Goal: Task Accomplishment & Management: Complete application form

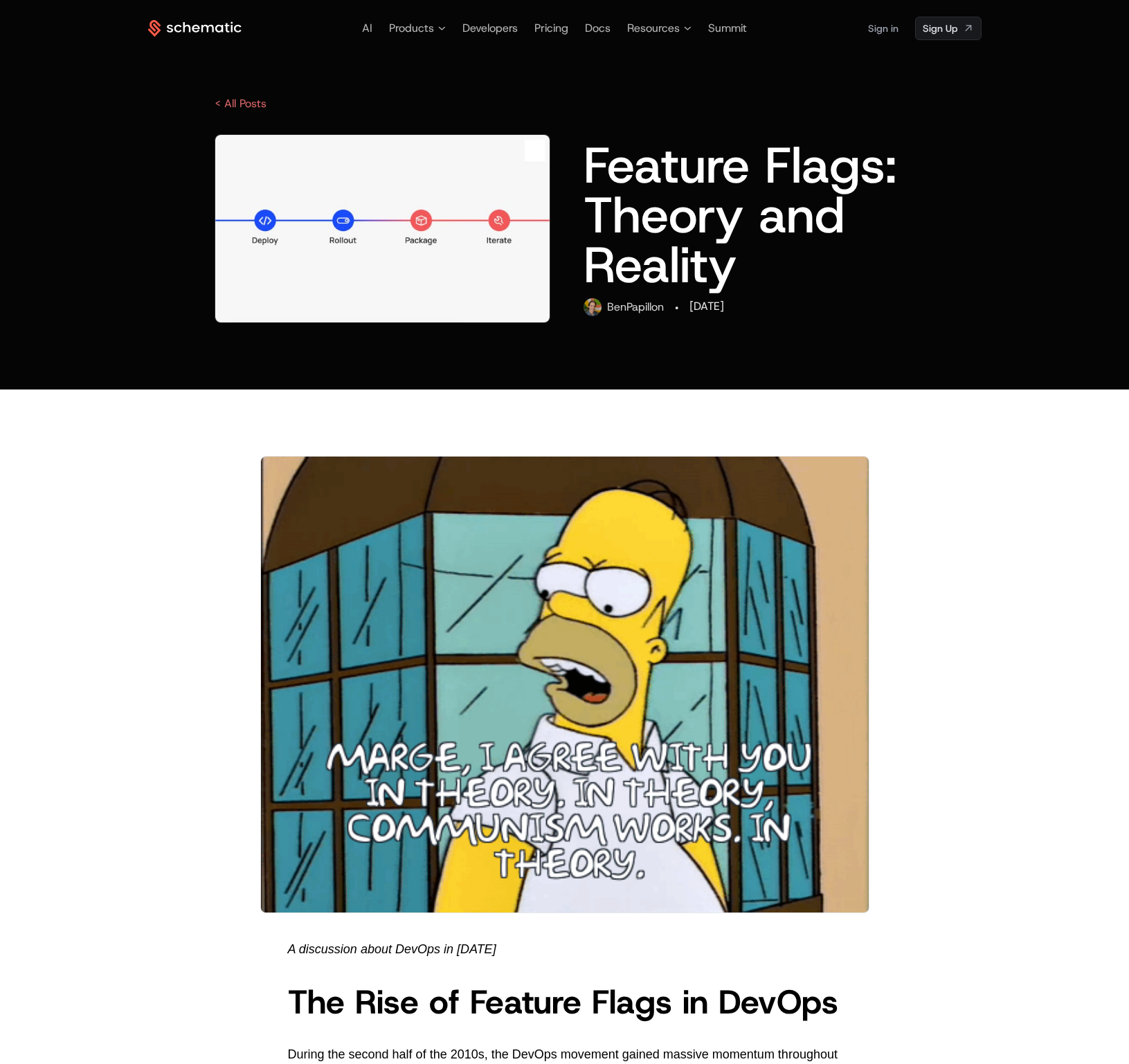
click at [201, 26] on icon at bounding box center [194, 29] width 93 height 18
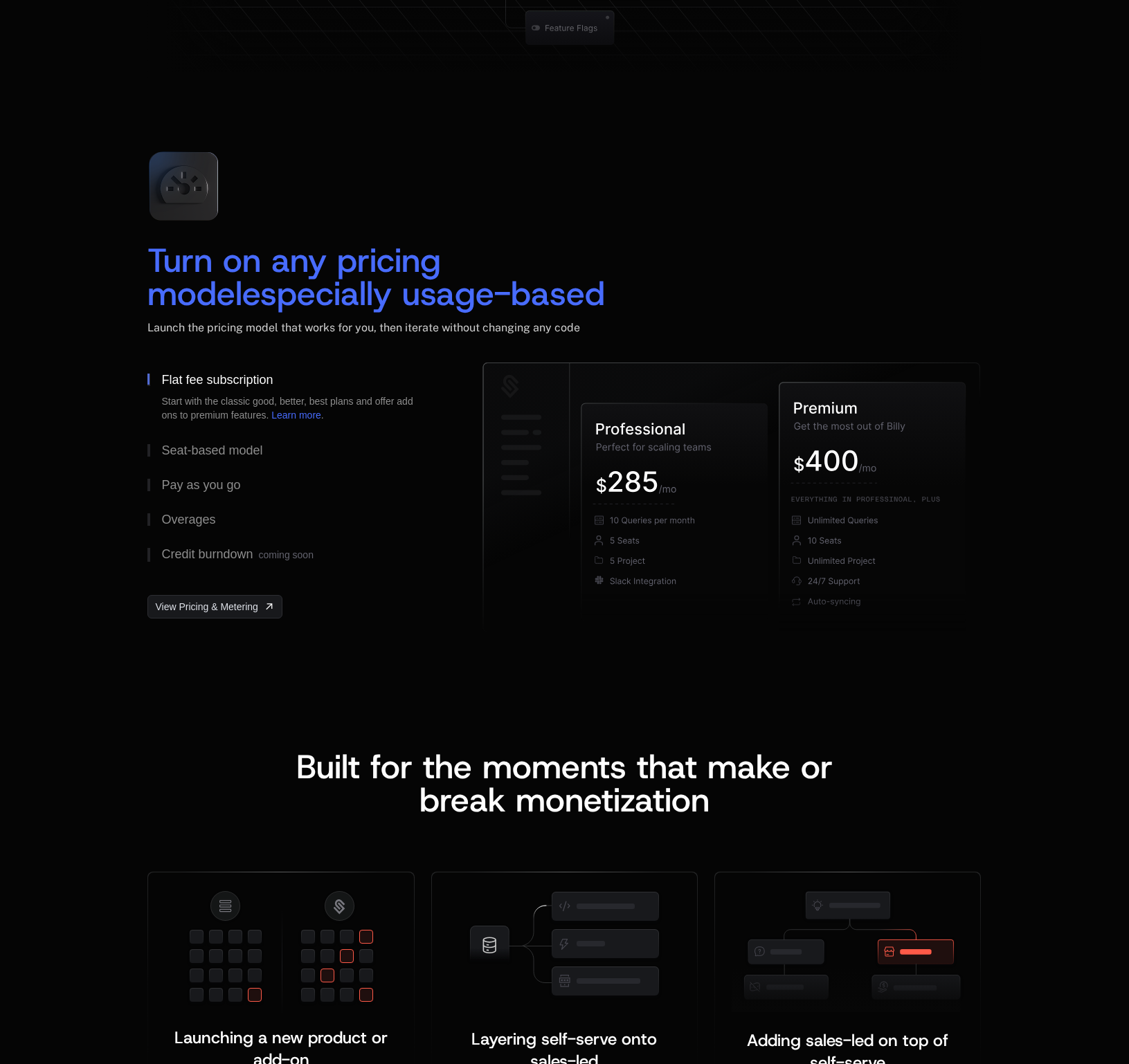
scroll to position [1993, 0]
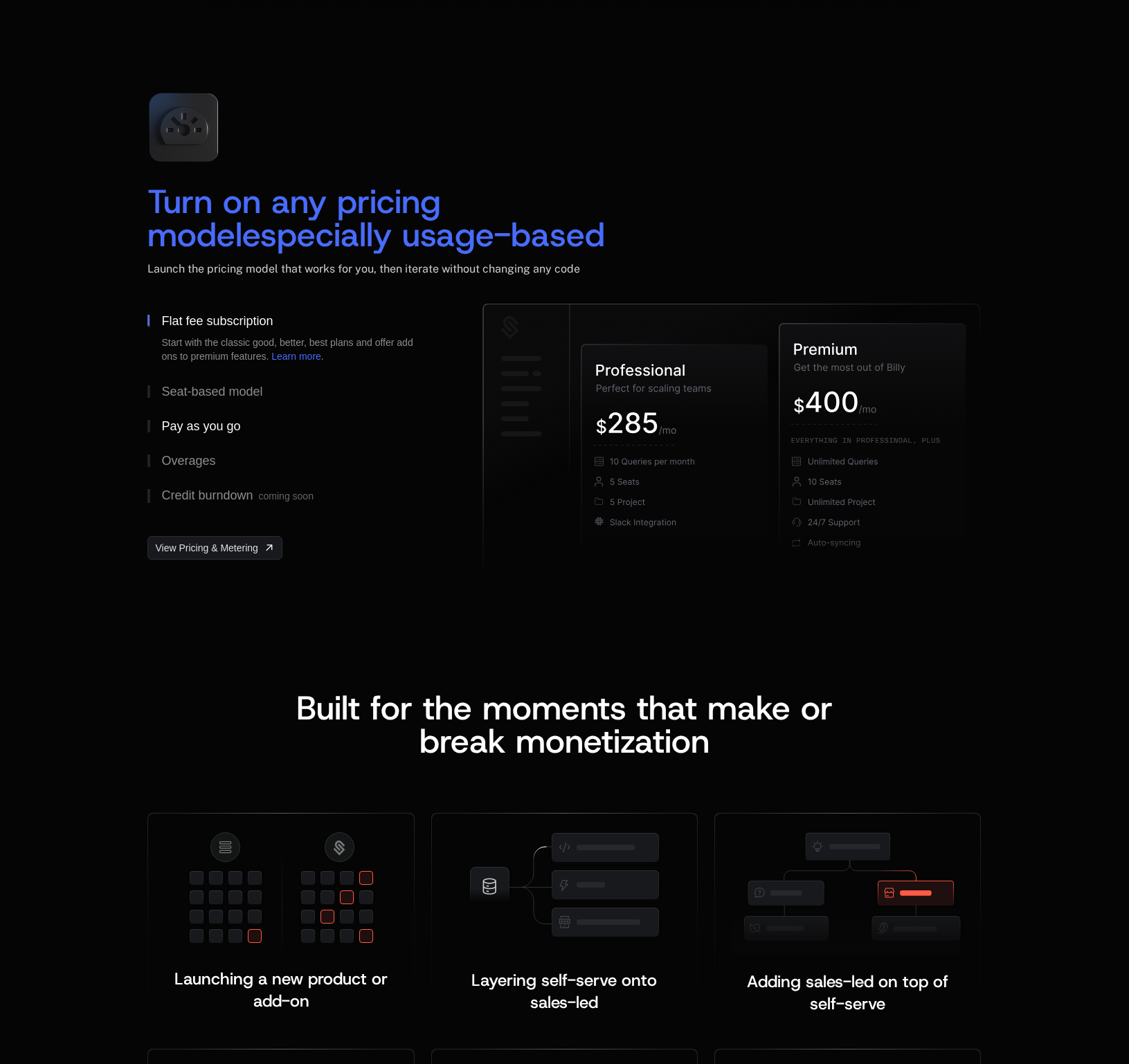
click at [203, 426] on div "Pay as you go" at bounding box center [201, 426] width 79 height 13
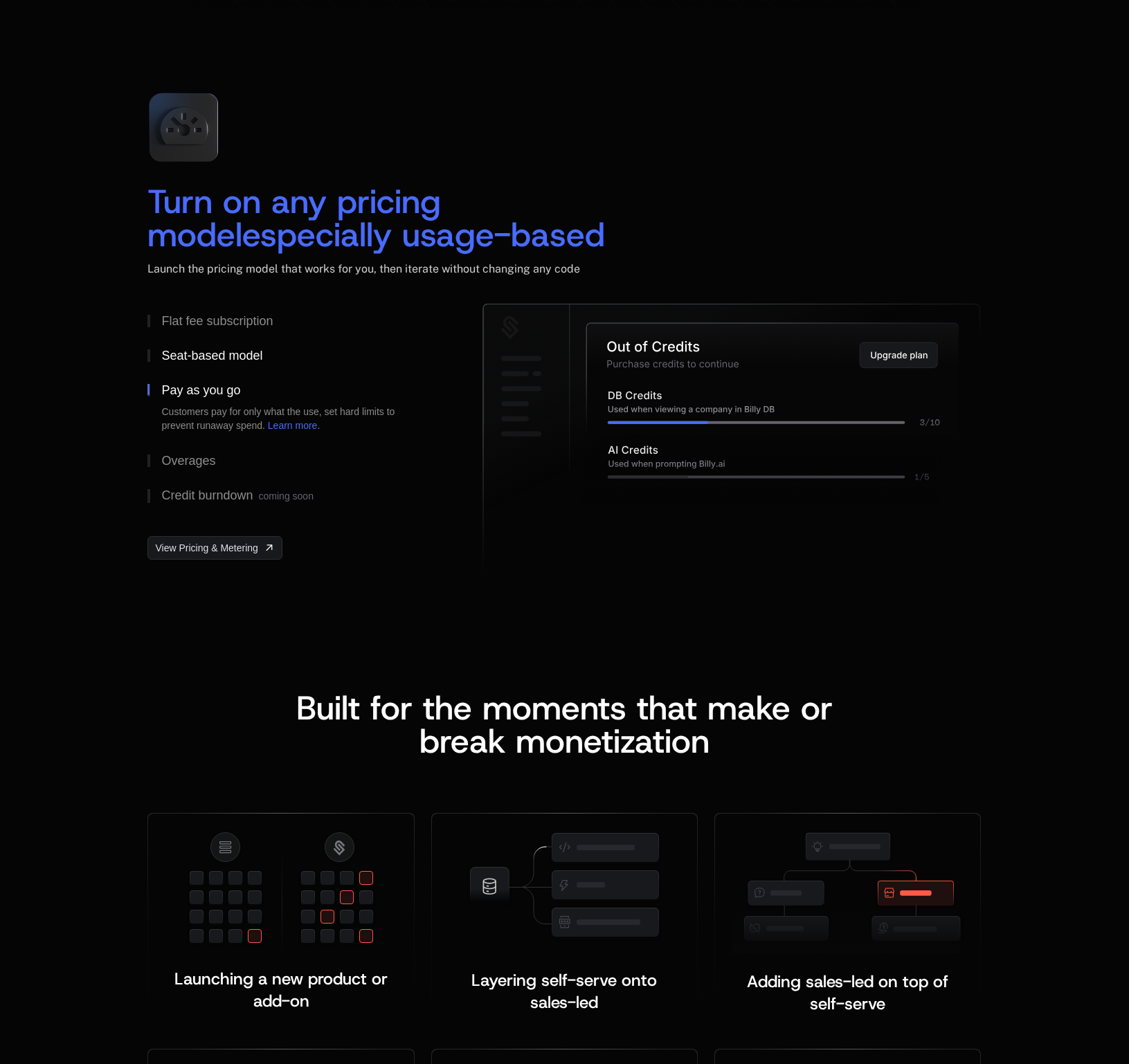
click at [192, 353] on div "Seat-based model" at bounding box center [212, 355] width 101 height 13
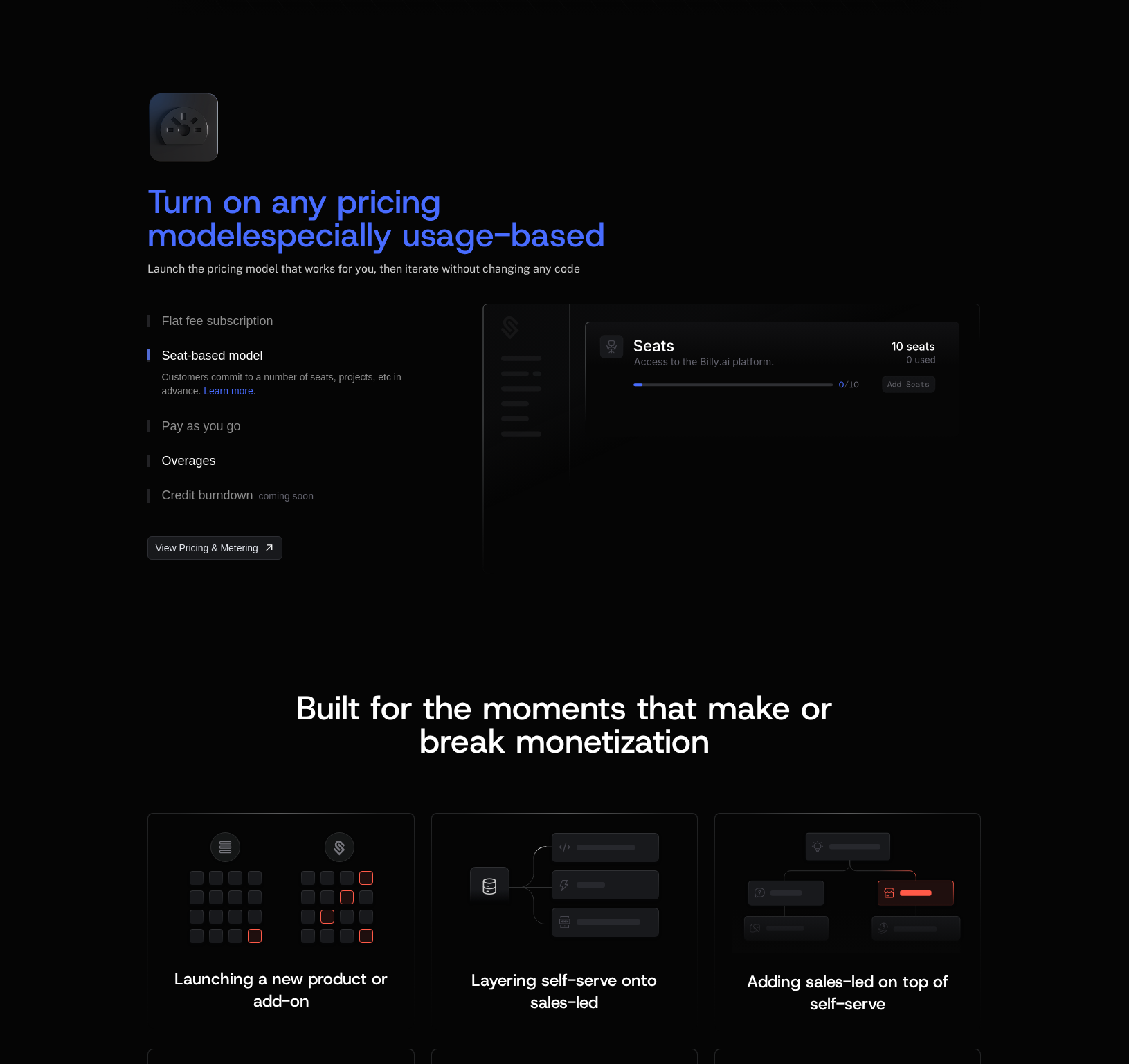
click at [183, 460] on div "Overages" at bounding box center [188, 461] width 54 height 13
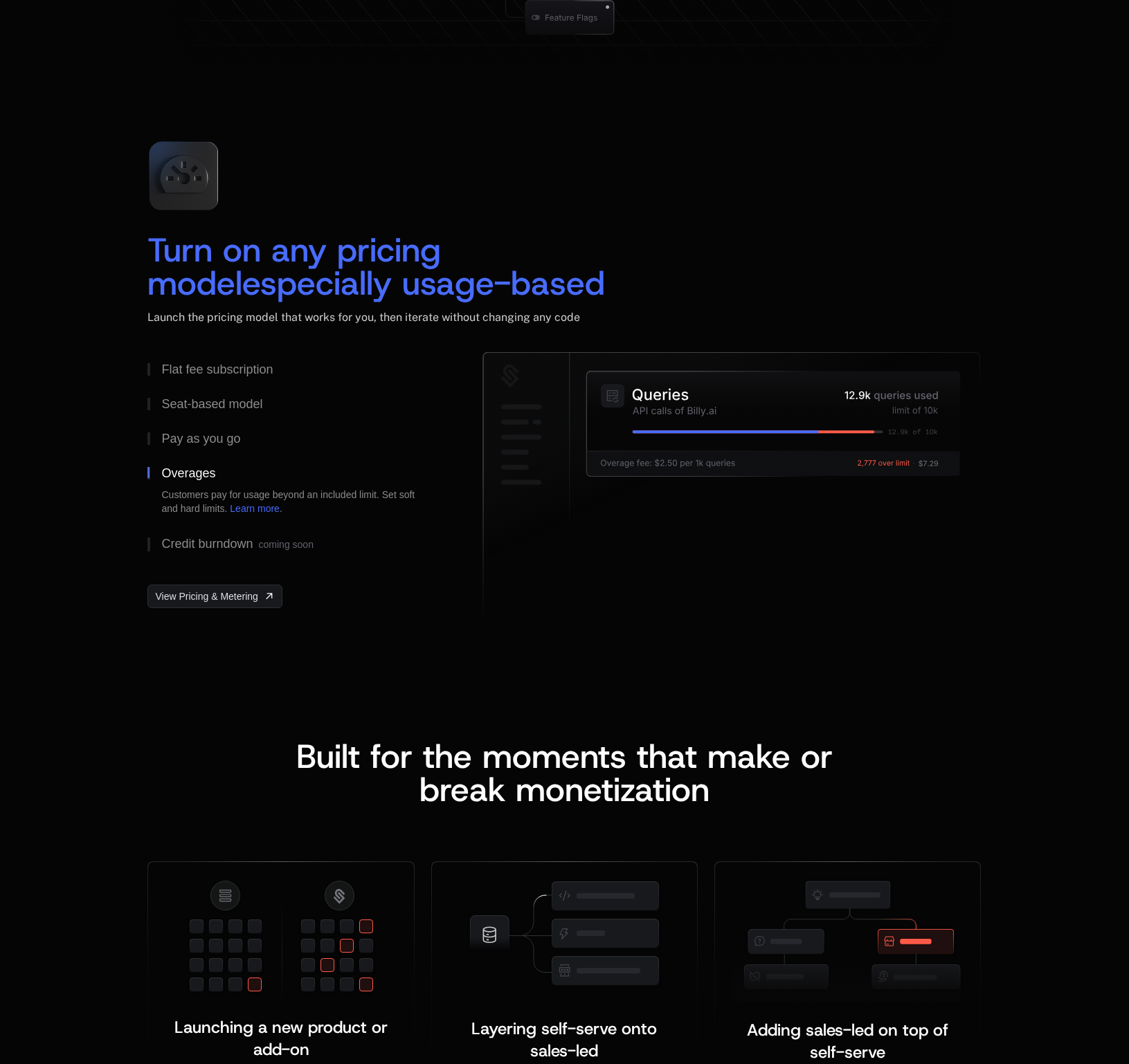
scroll to position [0, 0]
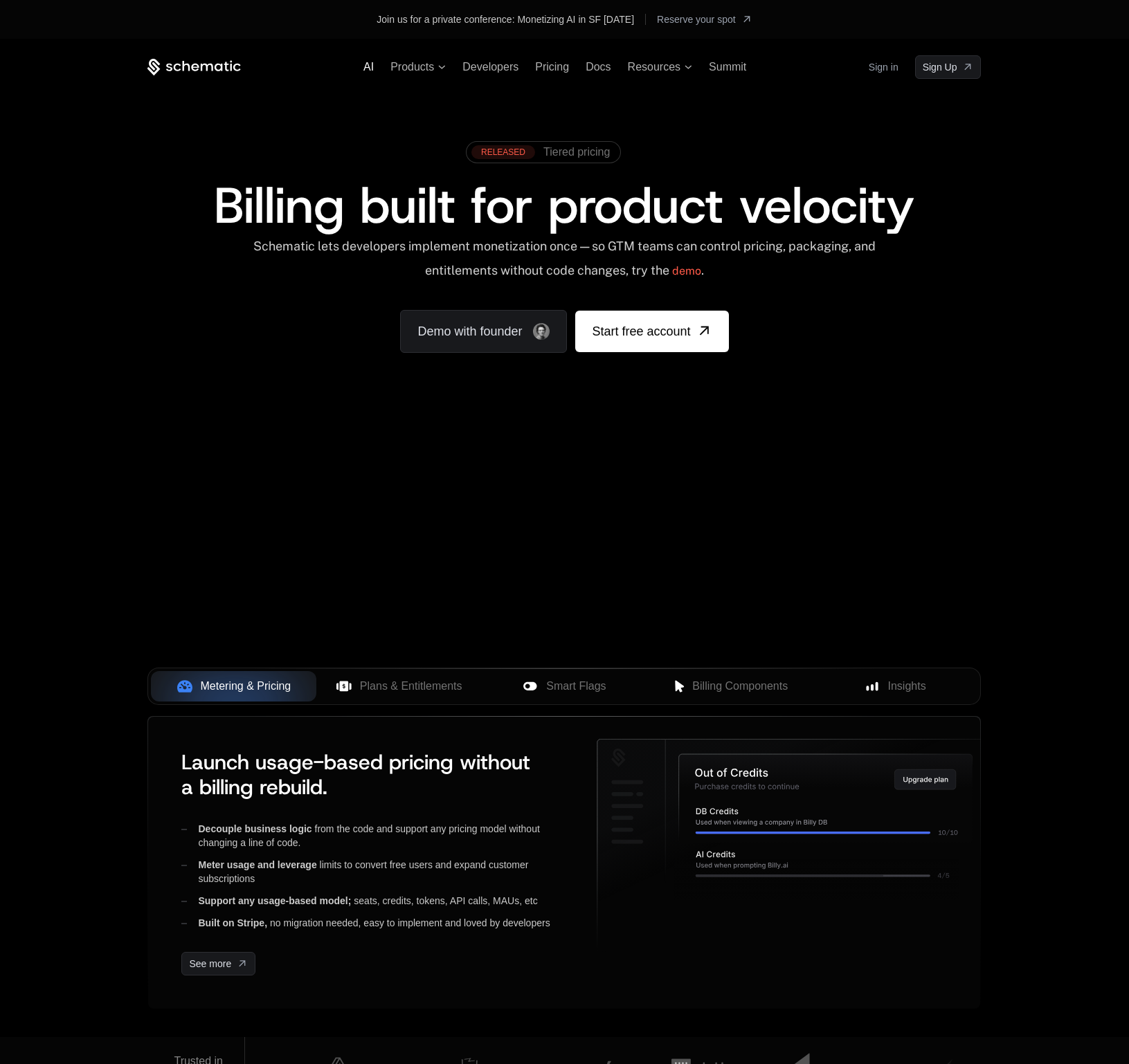
click at [367, 68] on span "AI" at bounding box center [368, 67] width 10 height 12
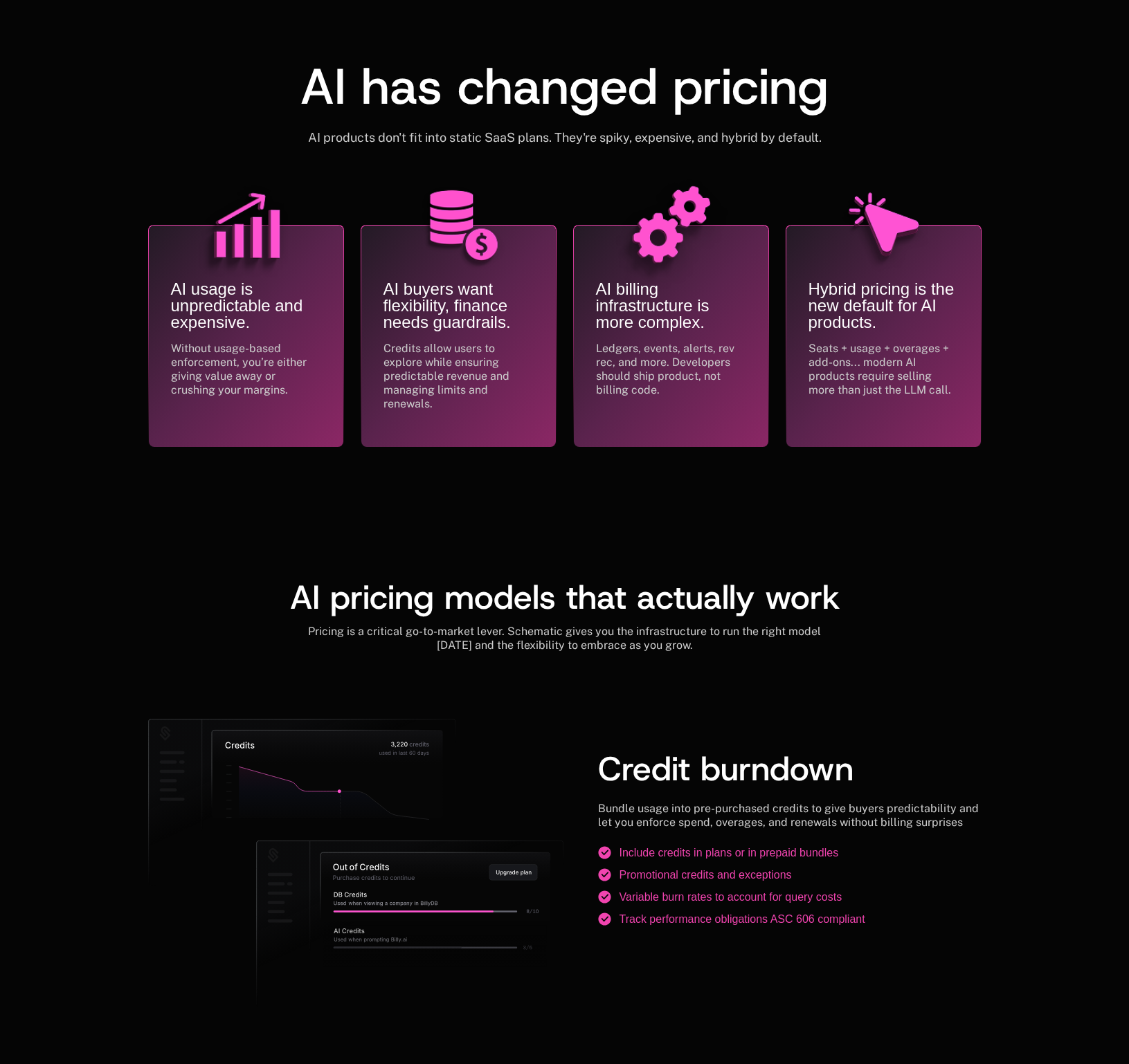
scroll to position [629, 0]
